Goal: Task Accomplishment & Management: Manage account settings

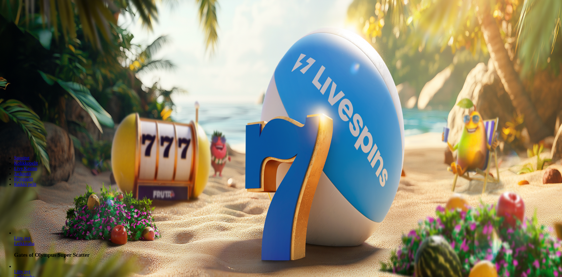
click at [33, 40] on div "Talletus € 0.00 Kirjaudu Kasino Live Kasino Tarjoukset" at bounding box center [280, 31] width 557 height 27
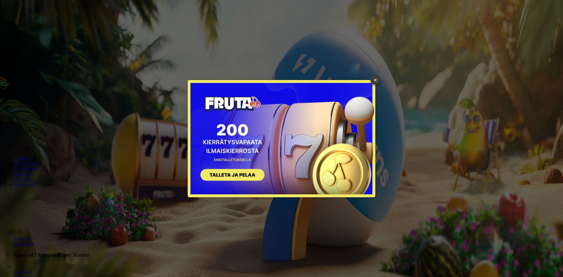
click at [374, 82] on link "×" at bounding box center [375, 79] width 9 height 9
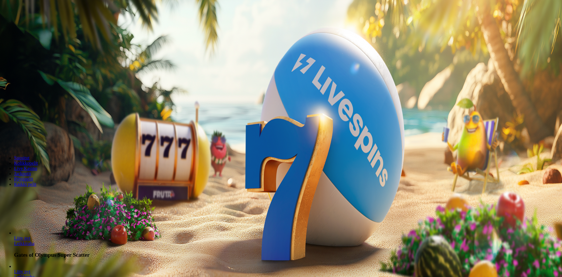
drag, startPoint x: 324, startPoint y: 79, endPoint x: 279, endPoint y: 77, distance: 44.6
click at [44, 123] on input "***" at bounding box center [23, 126] width 42 height 6
type input "**"
click at [31, 140] on span "Talleta ja pelaa" at bounding box center [18, 142] width 26 height 4
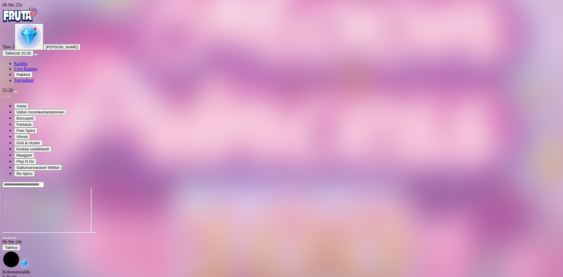
click at [24, 48] on img "Primary" at bounding box center [29, 36] width 24 height 24
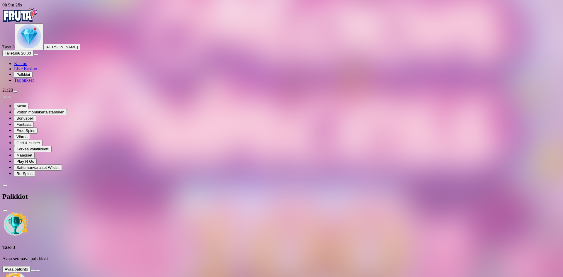
click at [35, 270] on button at bounding box center [33, 271] width 5 height 2
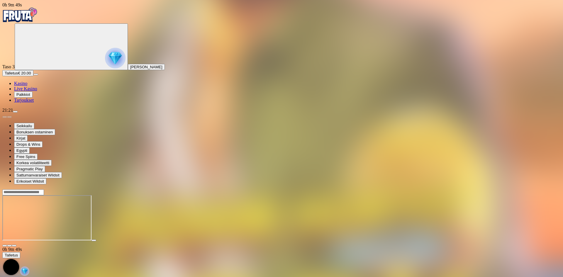
click at [27, 86] on span "Kasino" at bounding box center [20, 83] width 13 height 5
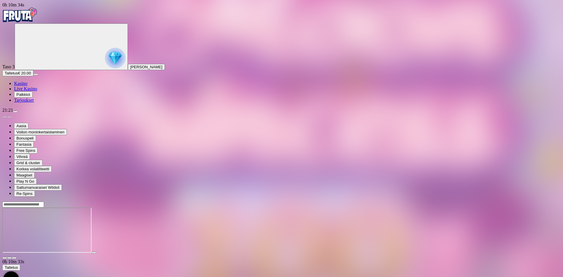
click at [18, 75] on span "Talletus" at bounding box center [11, 73] width 13 height 4
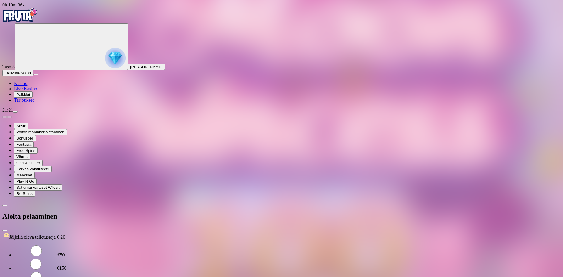
drag, startPoint x: 132, startPoint y: 68, endPoint x: 32, endPoint y: 59, distance: 100.2
click at [34, 59] on div "0h 10m 36s Taso 3 [PERSON_NAME] Talletus € 20.00 Kasino Live Kasino Palkkiot Ta…" at bounding box center [281, 154] width 559 height 304
type input "**"
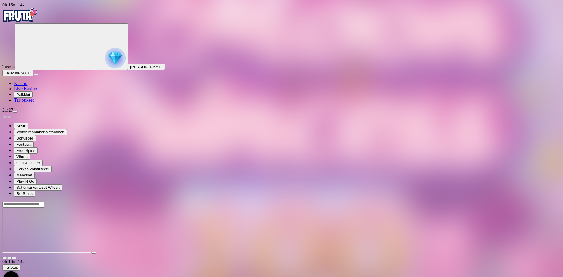
click at [30, 97] on span "Palkkiot" at bounding box center [23, 94] width 14 height 4
click at [37, 103] on ul "Kasino Live Kasino Palkkiot Tarjoukset" at bounding box center [281, 92] width 559 height 22
click at [34, 103] on span "Tarjoukset" at bounding box center [24, 100] width 20 height 5
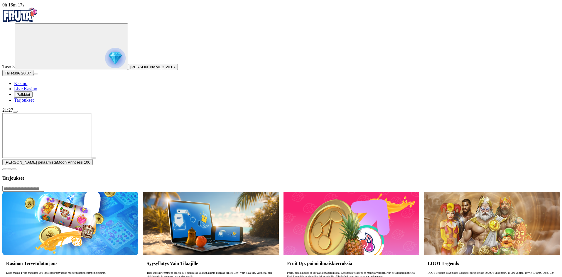
click at [38, 20] on img "Primary" at bounding box center [19, 15] width 35 height 15
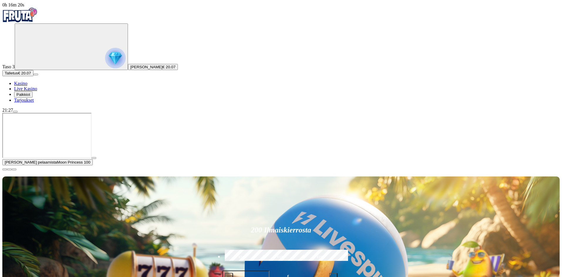
click at [15, 112] on span "menu icon" at bounding box center [15, 112] width 0 height 0
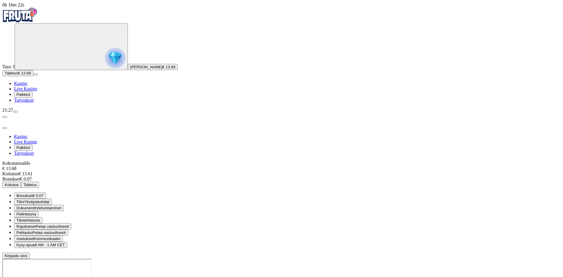
click at [36, 224] on span "Rajoitukset" at bounding box center [25, 226] width 19 height 4
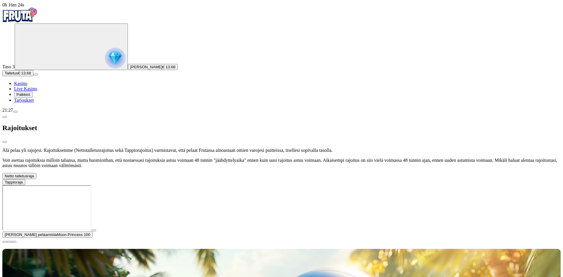
click at [23, 180] on span "chevron-down icon" at bounding box center [23, 182] width 0 height 4
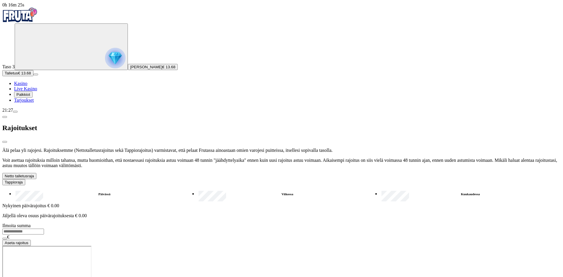
click at [197, 190] on label "Viikossa" at bounding box center [287, 194] width 181 height 9
click at [95, 190] on label "Päivässä" at bounding box center [104, 194] width 181 height 9
click at [197, 190] on label "Viikossa" at bounding box center [287, 194] width 181 height 9
click at [380, 190] on label "Kuukaudessa" at bounding box center [470, 194] width 181 height 9
click at [197, 190] on label "Viikossa" at bounding box center [287, 194] width 181 height 9
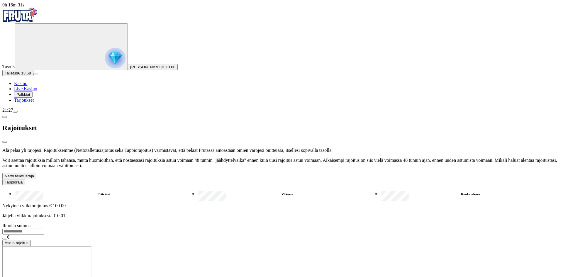
drag, startPoint x: 88, startPoint y: 165, endPoint x: 120, endPoint y: 159, distance: 32.3
click at [88, 190] on label "Päivässä" at bounding box center [104, 194] width 181 height 9
click at [25, 179] on button "Tappioraja" at bounding box center [13, 182] width 23 height 6
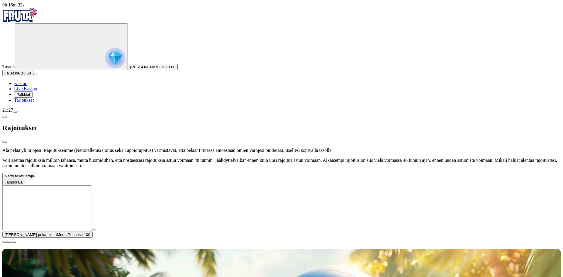
click at [36, 173] on button "Netto talletusraja" at bounding box center [19, 176] width 34 height 6
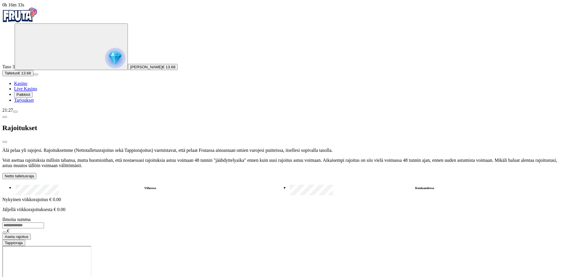
click at [289, 184] on label "Kuukaudessa" at bounding box center [425, 188] width 272 height 9
click at [109, 184] on label "Viikossa" at bounding box center [150, 188] width 272 height 9
click at [36, 173] on button "Netto talletusraja" at bounding box center [19, 176] width 34 height 6
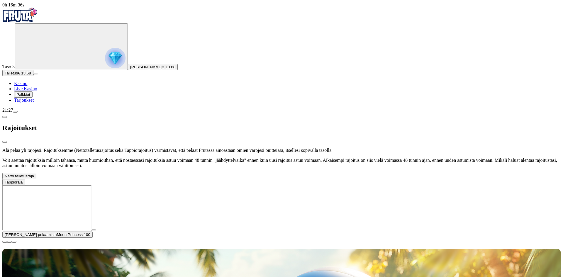
click at [130, 69] on span "[PERSON_NAME]" at bounding box center [146, 67] width 32 height 4
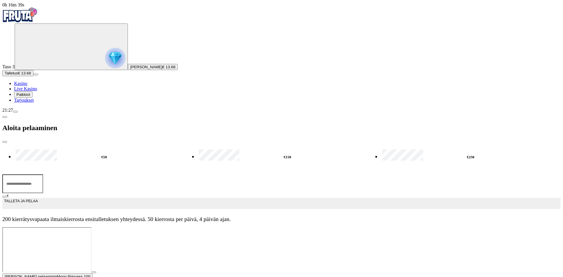
click at [5, 142] on span "close icon" at bounding box center [5, 142] width 0 height 0
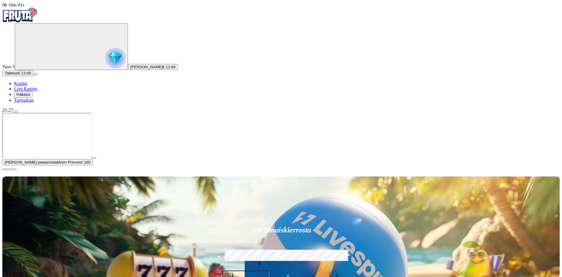
click at [5, 170] on span "close icon" at bounding box center [5, 170] width 0 height 0
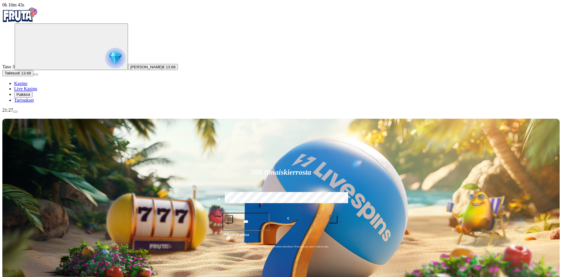
click at [15, 112] on span "menu icon" at bounding box center [15, 112] width 0 height 0
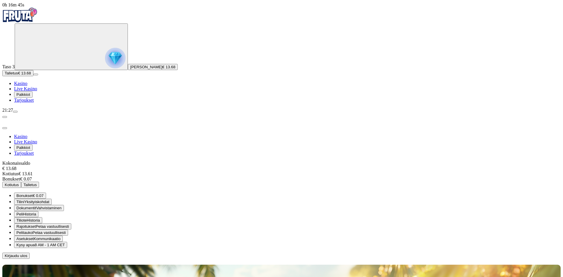
click at [15, 112] on span "menu icon" at bounding box center [15, 112] width 0 height 0
click at [36, 70] on div "Taso 3 [PERSON_NAME] € 13.68" at bounding box center [281, 46] width 559 height 47
click at [163, 69] on span "€ 13.68" at bounding box center [169, 67] width 13 height 4
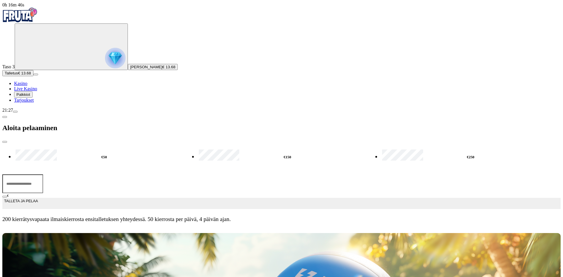
click at [130, 69] on span "[PERSON_NAME]" at bounding box center [146, 67] width 32 height 4
click at [128, 70] on button "[PERSON_NAME] € 13.68" at bounding box center [153, 67] width 50 height 6
click at [5, 142] on span "close icon" at bounding box center [5, 142] width 0 height 0
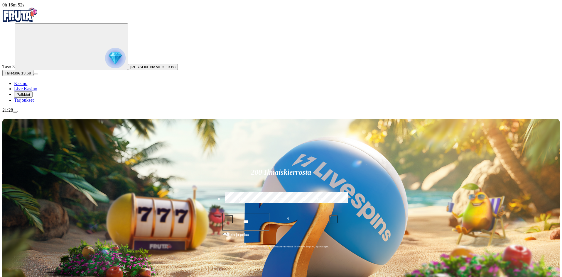
click at [15, 112] on span "menu icon" at bounding box center [15, 112] width 0 height 0
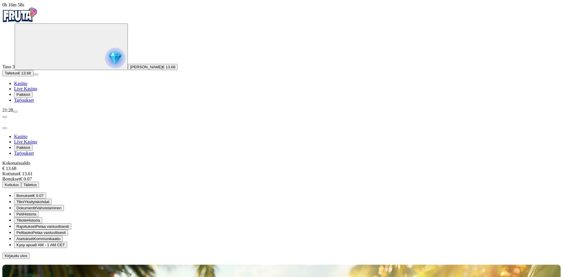
click at [27, 218] on span "Tiliote" at bounding box center [21, 220] width 10 height 4
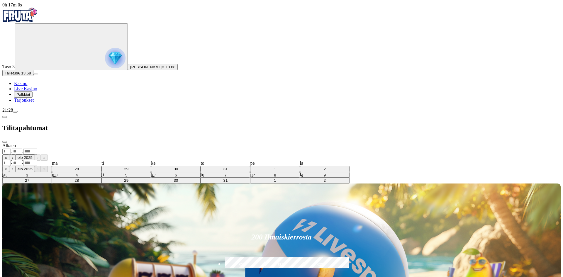
click at [21, 167] on select "******** ********" at bounding box center [11, 169] width 18 height 5
select select "********"
click at [21, 167] on select "******** ********" at bounding box center [11, 169] width 18 height 5
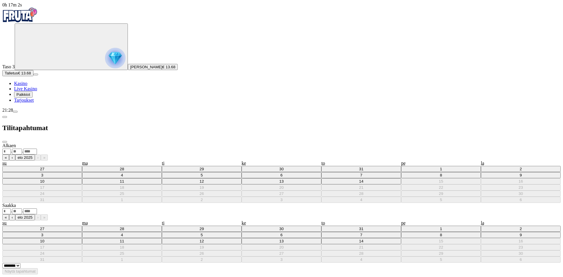
click at [5, 117] on span "chevron-left icon" at bounding box center [5, 117] width 0 height 0
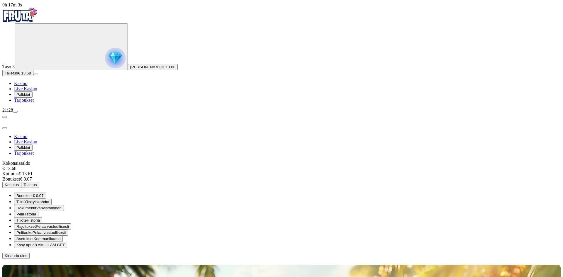
click at [19, 183] on span "Kotiutus" at bounding box center [12, 185] width 14 height 4
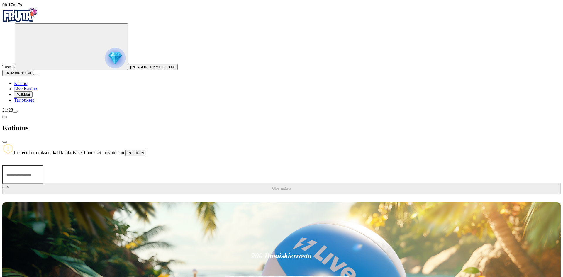
click at [144, 151] on span "Bonukset" at bounding box center [136, 153] width 16 height 4
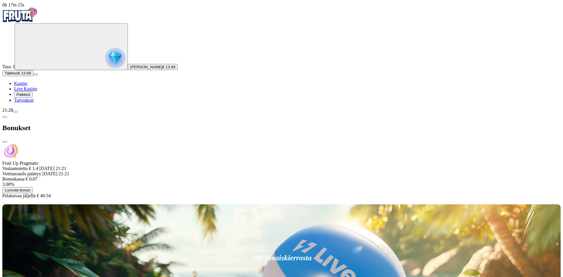
click at [5, 142] on span "close icon" at bounding box center [5, 142] width 0 height 0
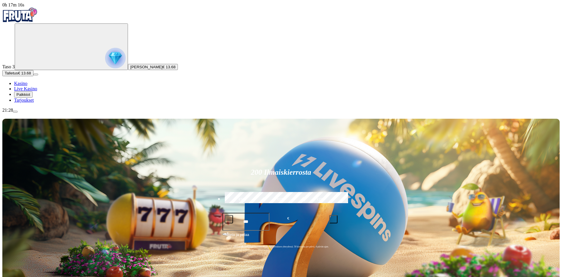
click at [163, 69] on span "€ 13.68" at bounding box center [169, 67] width 13 height 4
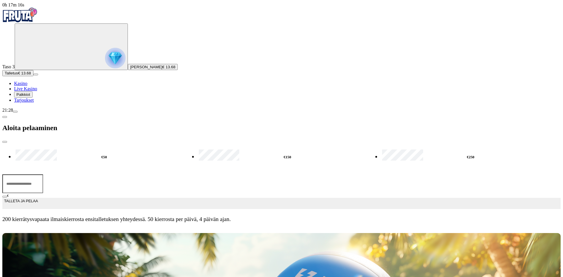
click at [130, 69] on span "[PERSON_NAME]" at bounding box center [146, 67] width 32 height 4
click at [5, 142] on span "close icon" at bounding box center [5, 142] width 0 height 0
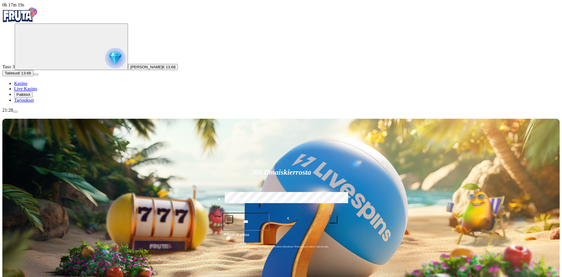
click at [54, 113] on div "21:28" at bounding box center [280, 110] width 557 height 5
click at [15, 112] on span "menu icon" at bounding box center [15, 112] width 0 height 0
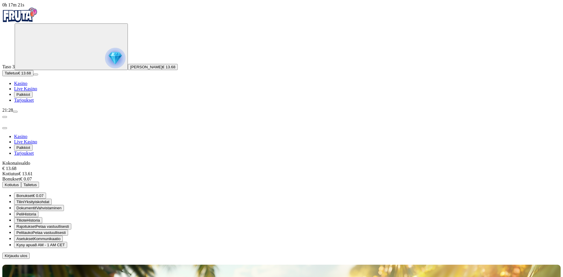
click at [46, 193] on button "Bonukset € 0.07" at bounding box center [30, 196] width 32 height 6
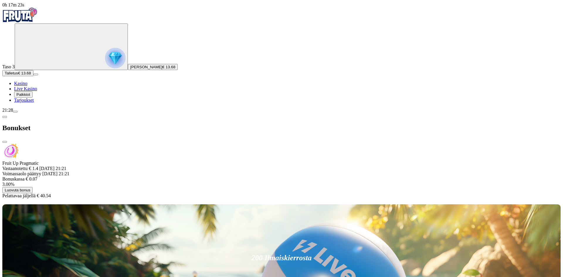
click at [30, 188] on span "Luovuta bonus" at bounding box center [18, 190] width 26 height 4
click at [184, 229] on button "Luovuta bonus" at bounding box center [199, 232] width 30 height 6
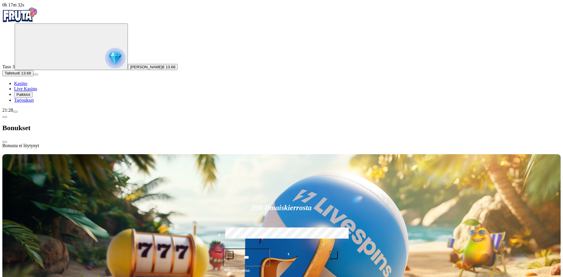
click at [163, 69] on span "€ 13.68" at bounding box center [169, 67] width 13 height 4
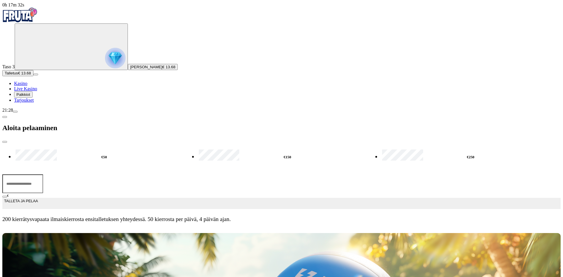
click at [33, 76] on button "Talletus € 13.68" at bounding box center [17, 73] width 31 height 6
click at [37, 102] on div "Taso 3 [PERSON_NAME] € 13.68 Talletus € 13.68 Kasino Live Kasino Palkkiot Tarjo…" at bounding box center [281, 63] width 559 height 80
click at [15, 112] on span "menu icon" at bounding box center [15, 112] width 0 height 0
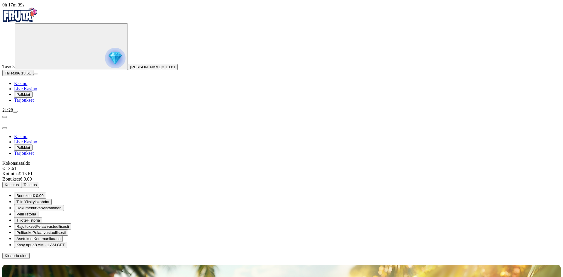
click at [21, 182] on button "Kotiutus" at bounding box center [11, 185] width 19 height 6
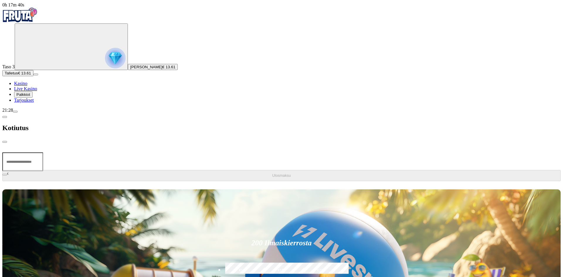
click at [43, 153] on input "number" at bounding box center [22, 162] width 41 height 19
type input "*"
click at [55, 103] on div "Taso 3 [PERSON_NAME] € 13.61 Talletus € 13.61 Kasino Live Kasino Palkkiot Tarjo…" at bounding box center [281, 63] width 559 height 80
click at [5, 142] on span "close icon" at bounding box center [5, 142] width 0 height 0
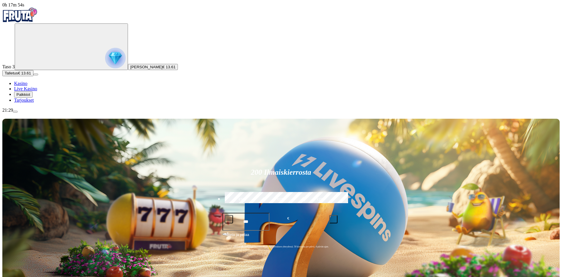
click at [15, 112] on span "menu icon" at bounding box center [15, 112] width 0 height 0
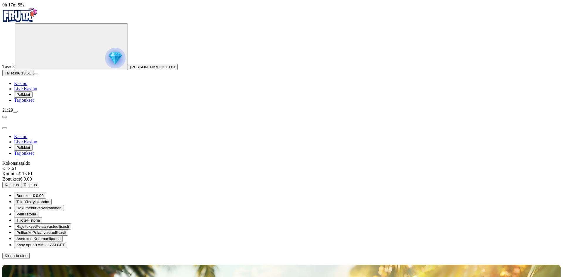
click at [69, 224] on span "Rajoitukset Pelaa vastuullisesti" at bounding box center [42, 226] width 53 height 4
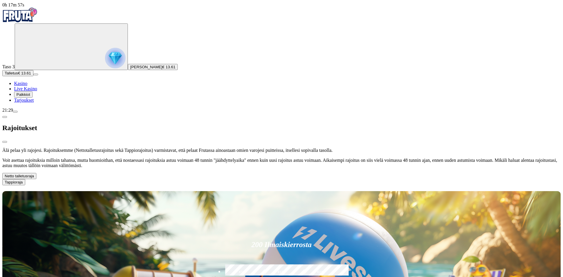
click at [25, 179] on button "Tappioraja" at bounding box center [13, 182] width 23 height 6
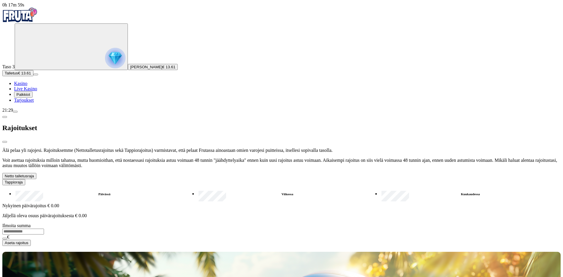
click at [197, 190] on label "Viikossa" at bounding box center [287, 194] width 181 height 9
click at [87, 190] on label "Päivässä" at bounding box center [104, 194] width 181 height 9
click at [197, 190] on label "Viikossa" at bounding box center [287, 194] width 181 height 9
click at [380, 190] on label "Kuukaudessa" at bounding box center [470, 194] width 181 height 9
click at [197, 190] on label "Viikossa" at bounding box center [287, 194] width 181 height 9
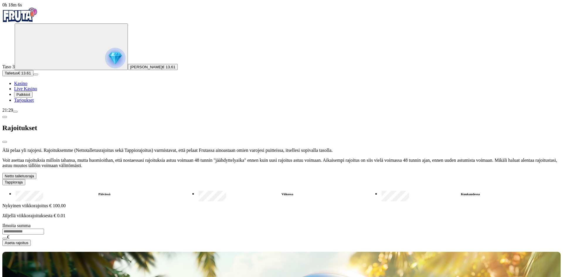
click at [95, 190] on label "Päivässä" at bounding box center [104, 194] width 181 height 9
click at [197, 190] on label "Viikossa" at bounding box center [287, 194] width 181 height 9
click at [95, 190] on label "Päivässä" at bounding box center [104, 194] width 181 height 9
click at [197, 190] on label "Viikossa" at bounding box center [287, 194] width 181 height 9
click at [44, 229] on input "number" at bounding box center [23, 232] width 42 height 6
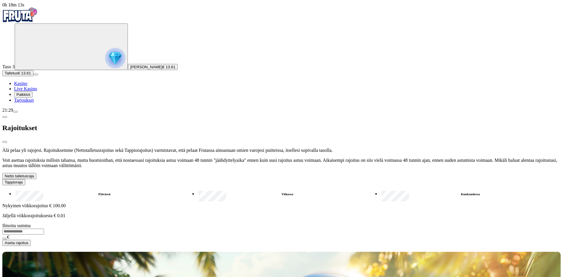
type input "***"
click at [31, 240] on button "Aseta rajoitus" at bounding box center [16, 243] width 28 height 6
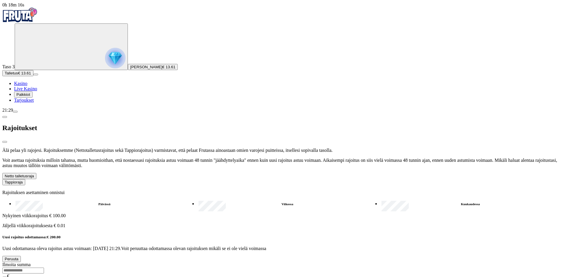
scroll to position [29, 0]
click at [90, 200] on label "Päivässä" at bounding box center [104, 204] width 181 height 9
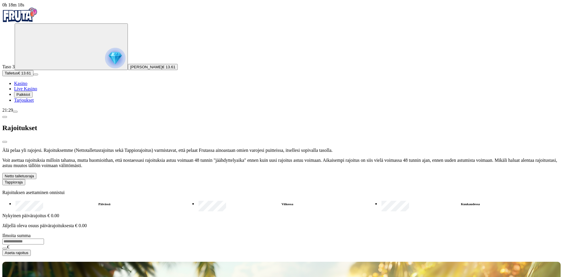
scroll to position [0, 0]
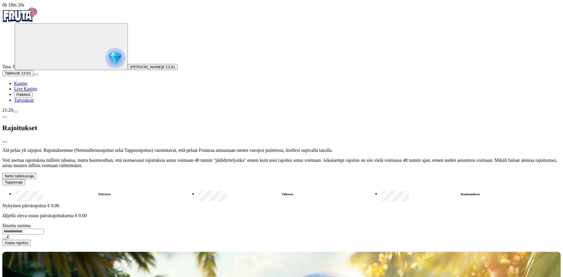
click at [197, 190] on label "Viikossa" at bounding box center [287, 194] width 181 height 9
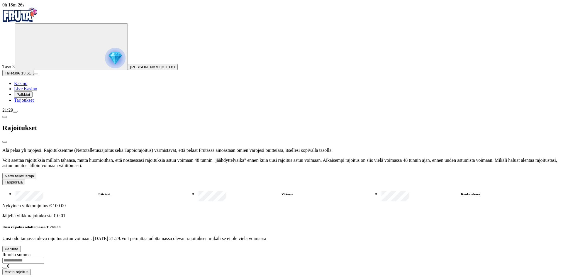
drag, startPoint x: 168, startPoint y: 11, endPoint x: 156, endPoint y: 9, distance: 11.5
click at [5, 142] on span "close icon" at bounding box center [5, 142] width 0 height 0
